Goal: Task Accomplishment & Management: Manage account settings

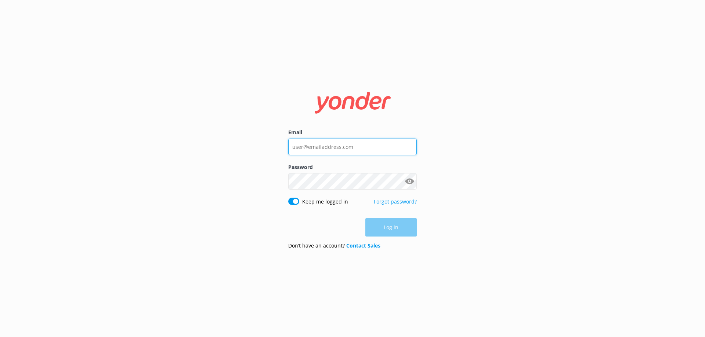
type input "[EMAIL_ADDRESS][DOMAIN_NAME]"
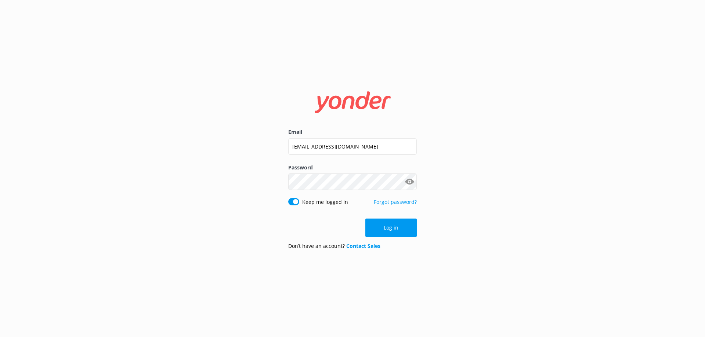
click at [391, 228] on div "Log in" at bounding box center [352, 228] width 128 height 18
click at [394, 232] on button "Log in" at bounding box center [390, 228] width 51 height 18
